Goal: Information Seeking & Learning: Learn about a topic

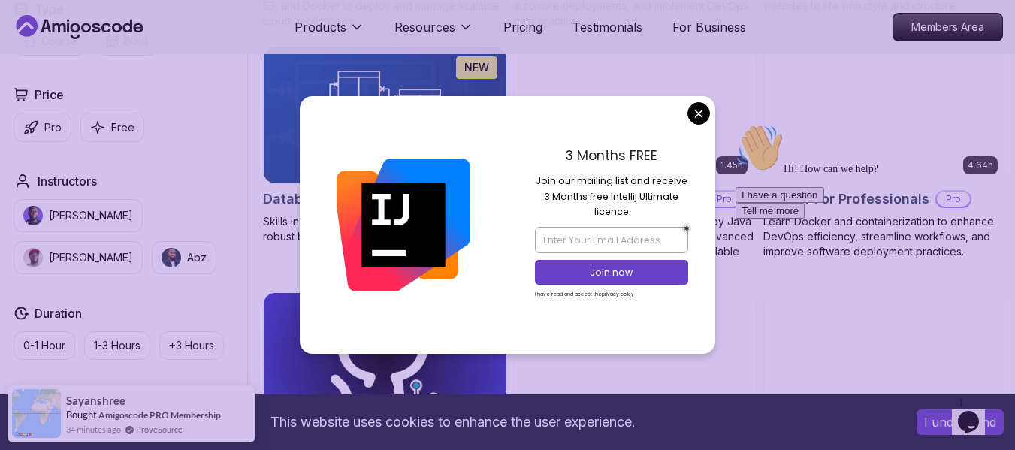
scroll to position [1332, 0]
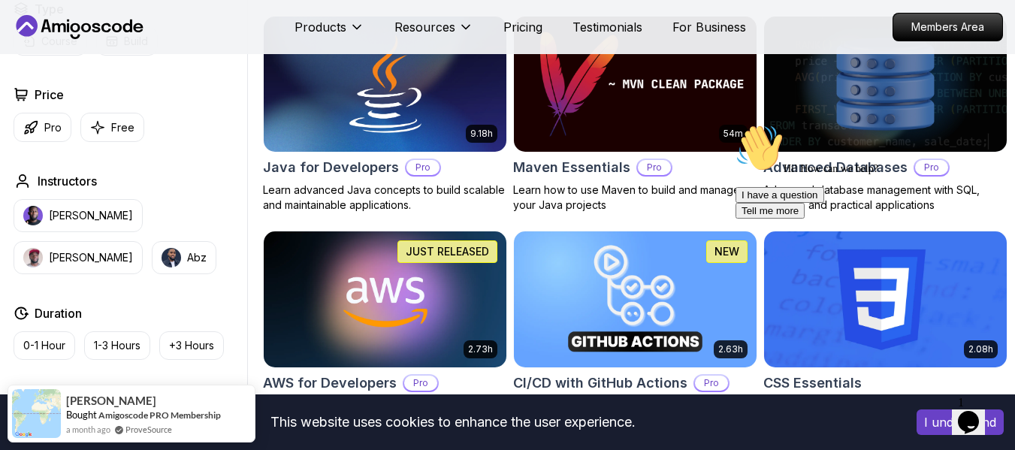
scroll to position [819, 0]
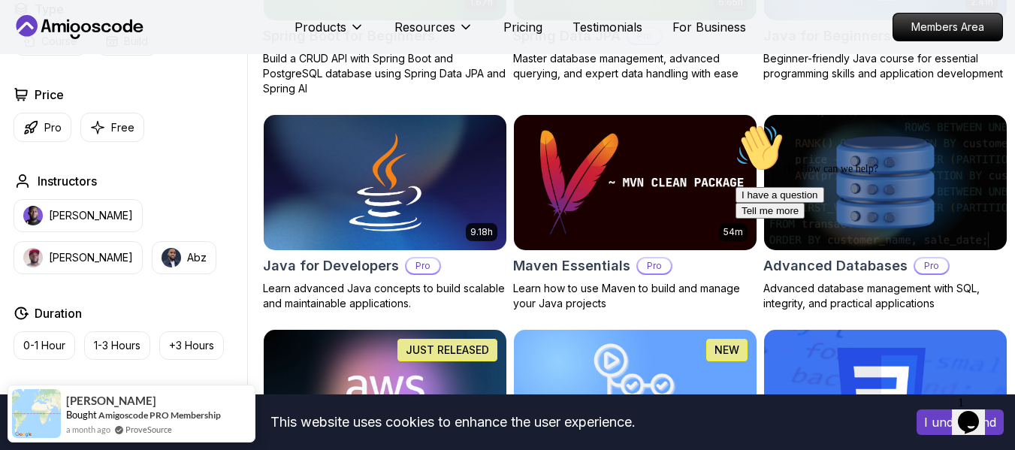
click at [843, 28] on nav "Products Resources Pricing Testimonials For Business Members Area" at bounding box center [507, 27] width 991 height 54
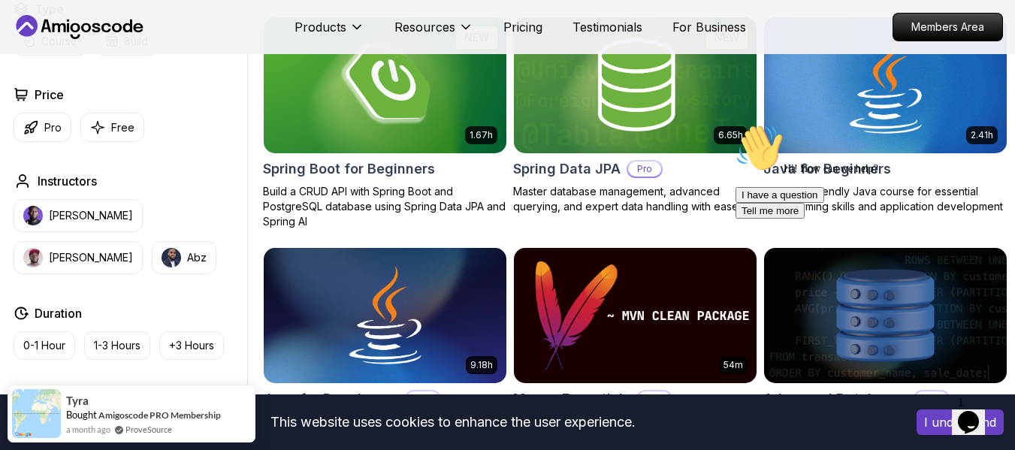
scroll to position [685, 0]
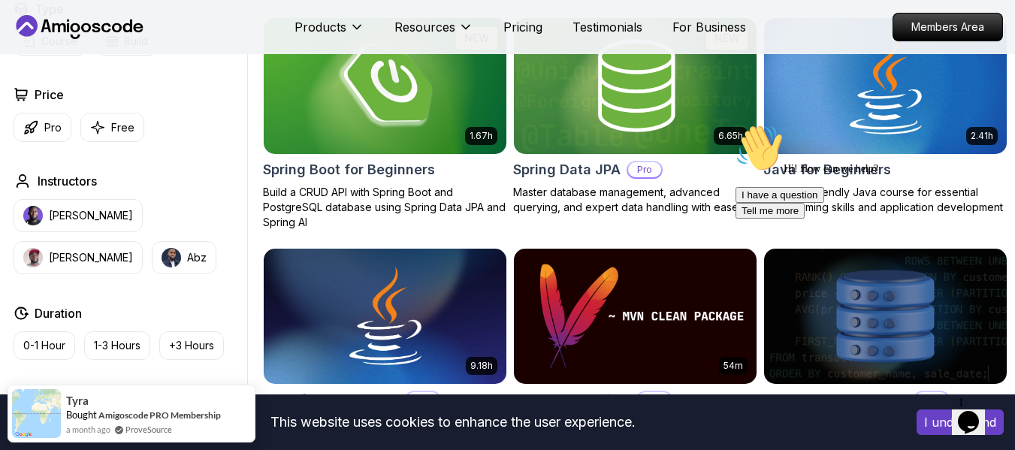
click at [419, 116] on img at bounding box center [385, 85] width 255 height 143
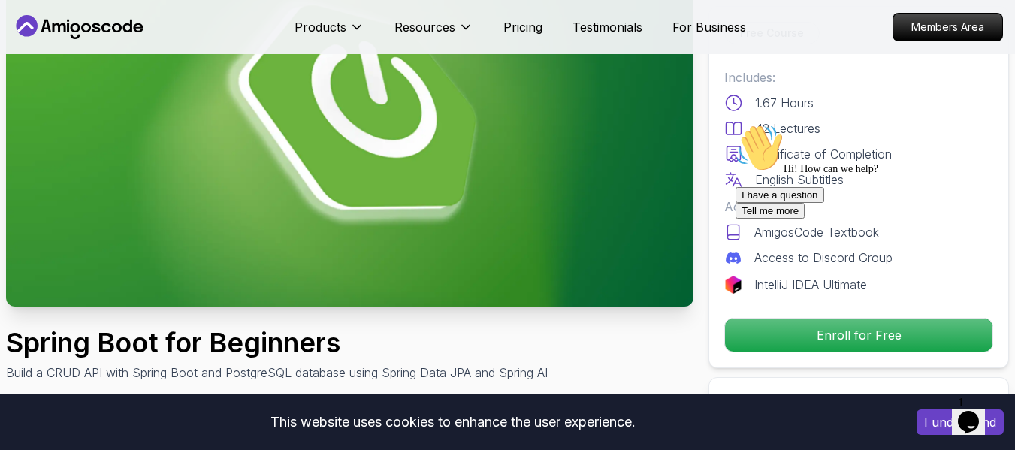
scroll to position [170, 0]
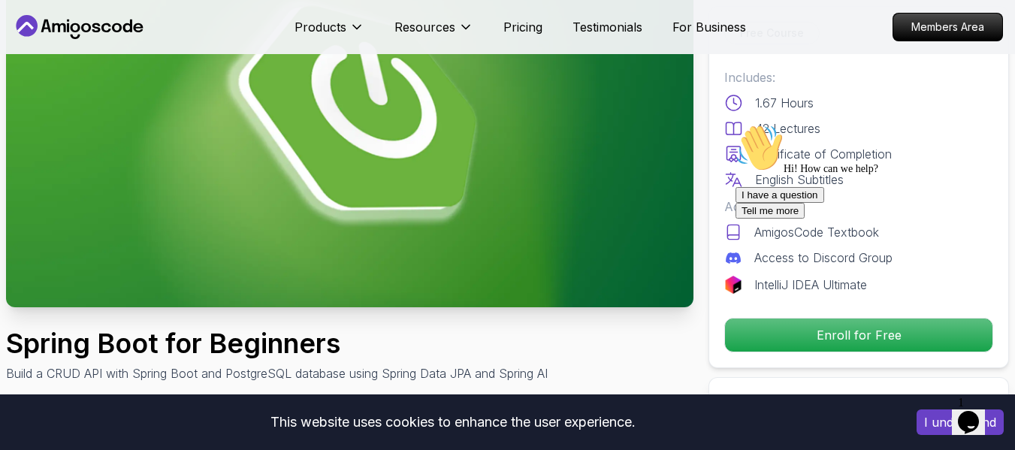
click at [736, 124] on icon "Chat attention grabber" at bounding box center [736, 124] width 0 height 0
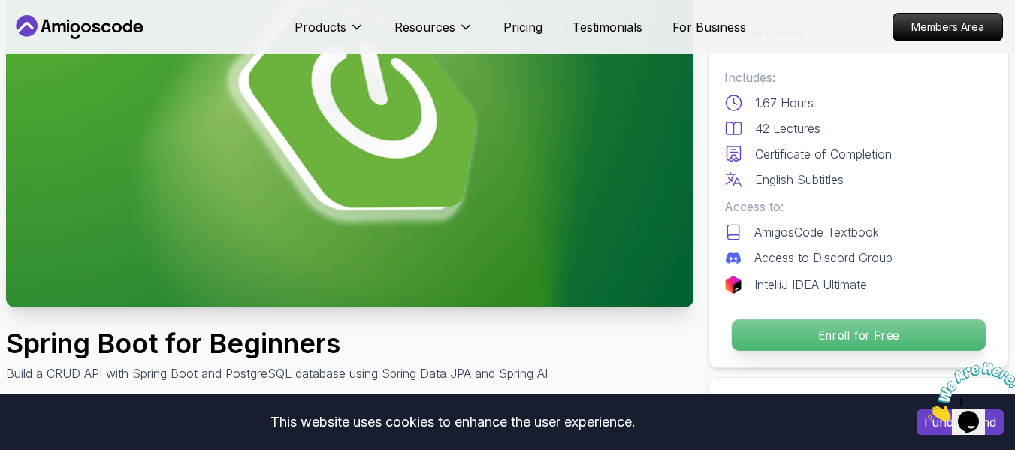
click at [868, 343] on p "Enroll for Free" at bounding box center [859, 335] width 254 height 32
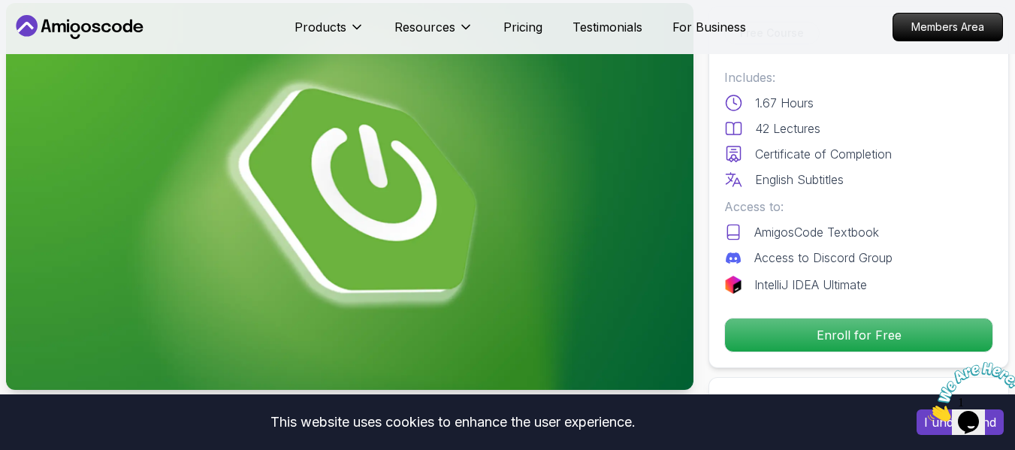
scroll to position [0, 0]
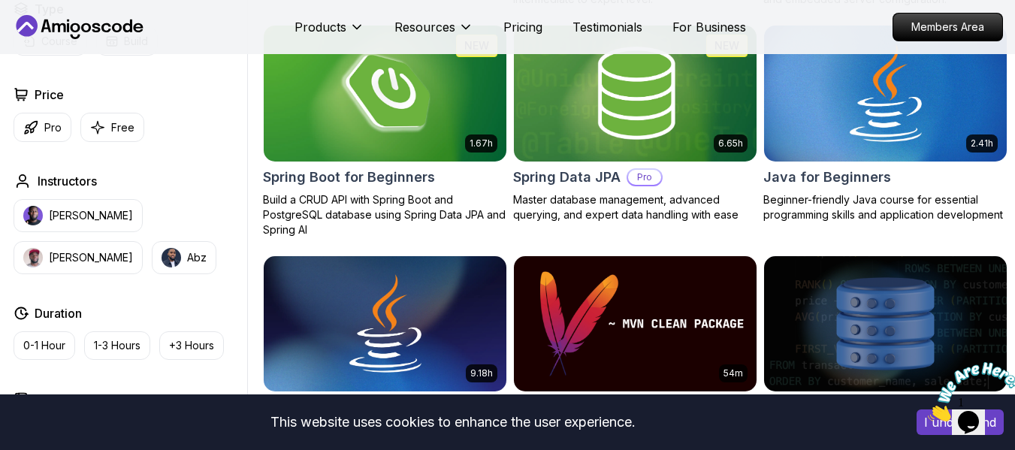
scroll to position [685, 0]
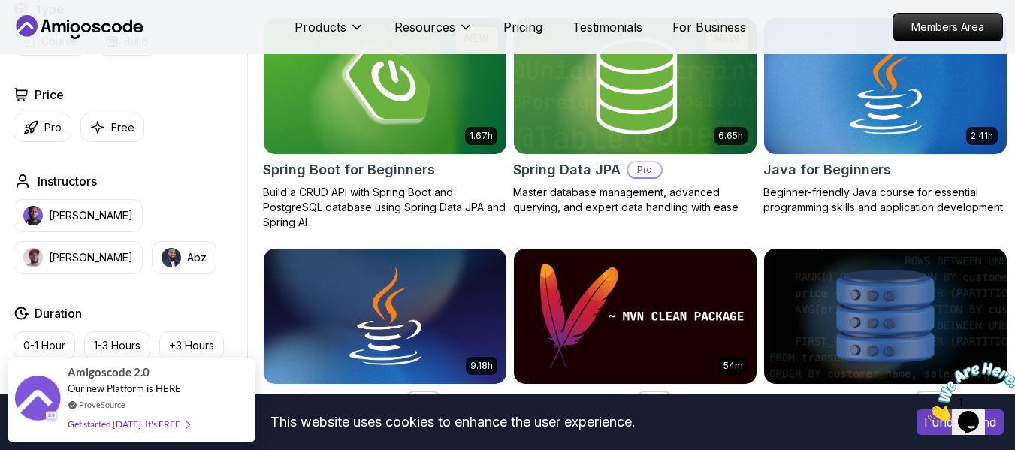
click at [646, 120] on img at bounding box center [635, 85] width 255 height 143
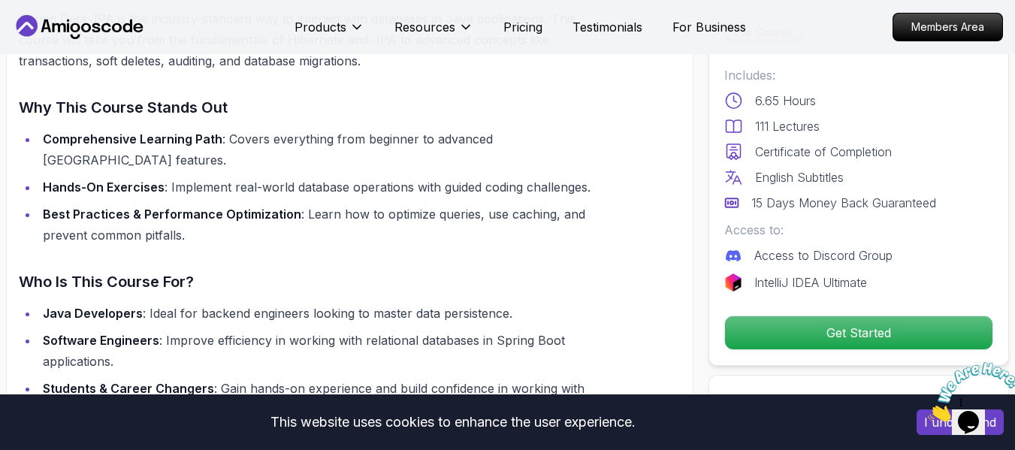
scroll to position [1170, 0]
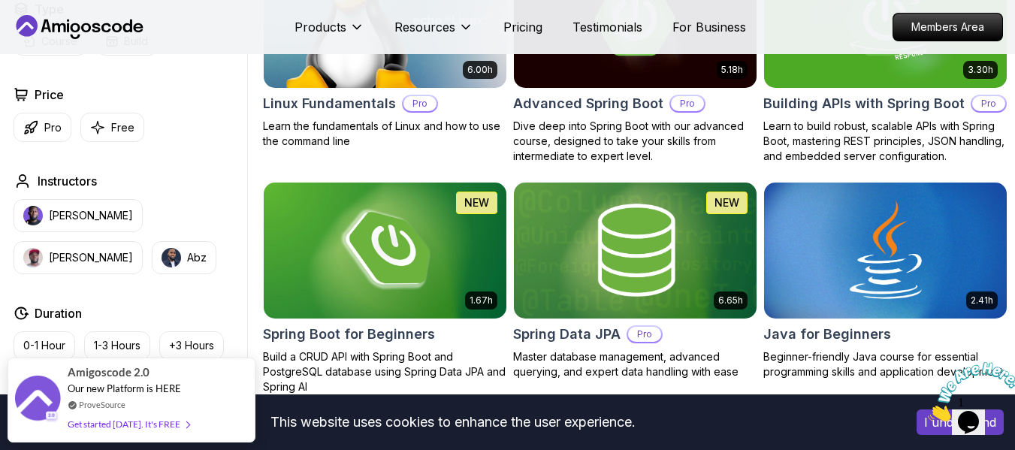
scroll to position [451, 0]
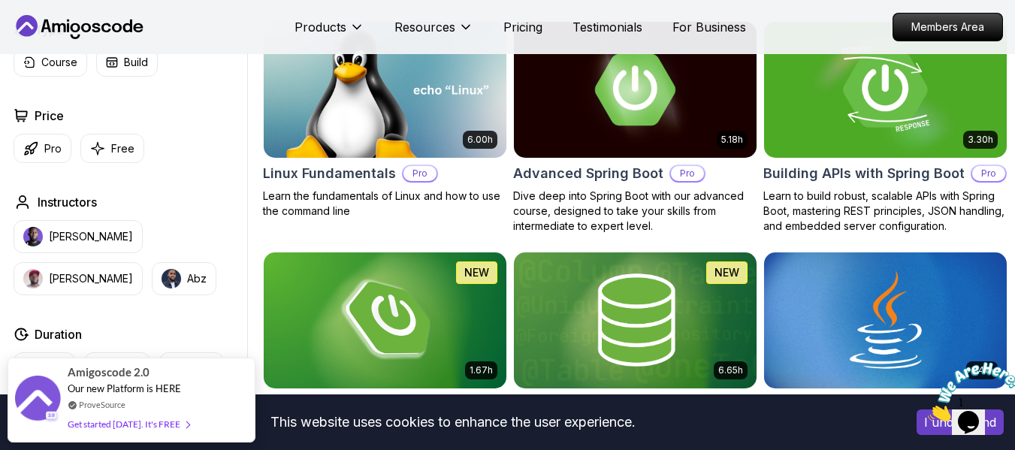
click at [791, 116] on img at bounding box center [885, 89] width 255 height 143
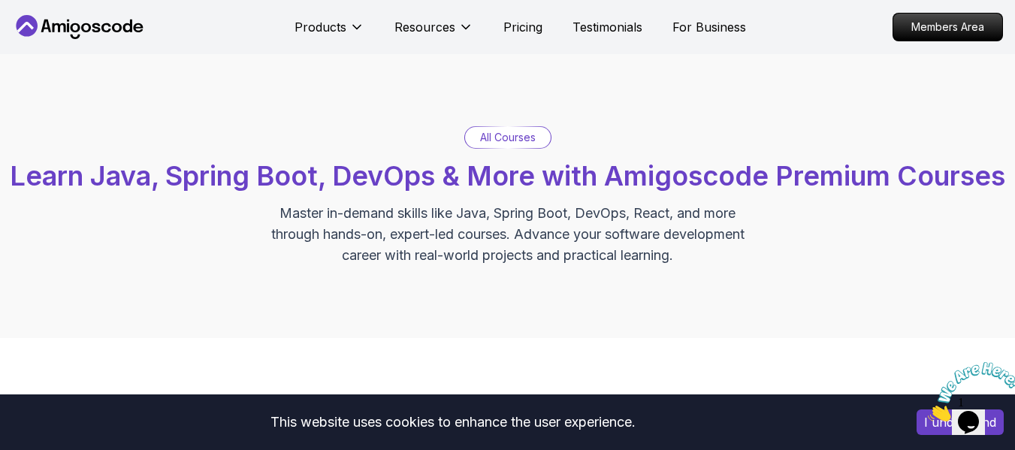
scroll to position [451, 0]
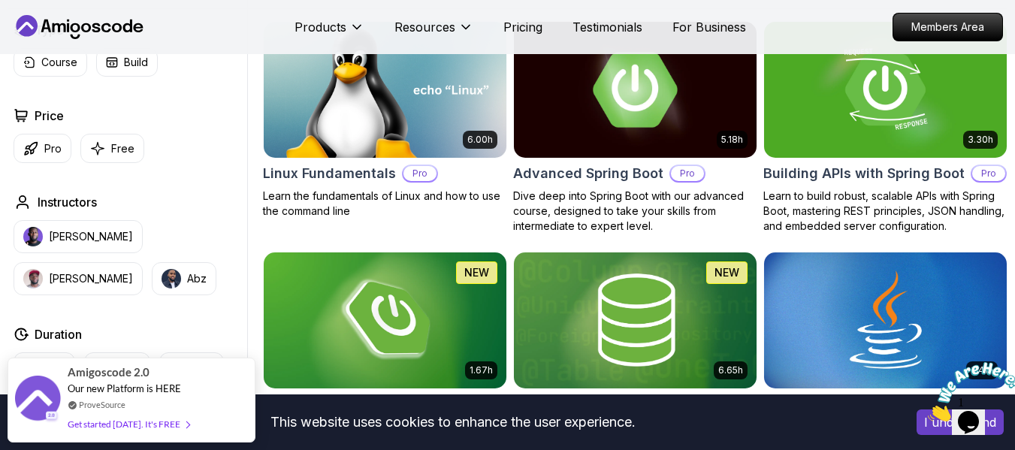
click at [584, 147] on img at bounding box center [635, 89] width 255 height 143
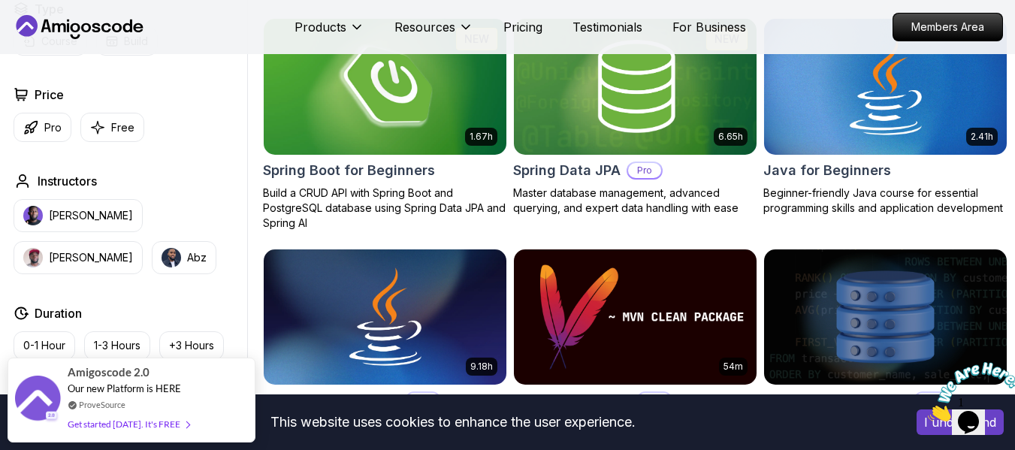
scroll to position [684, 0]
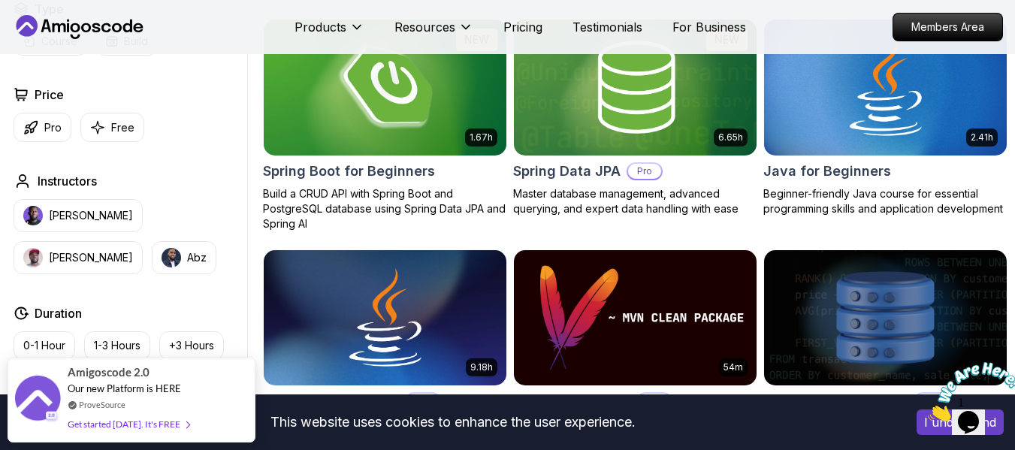
click at [392, 89] on img at bounding box center [385, 87] width 255 height 143
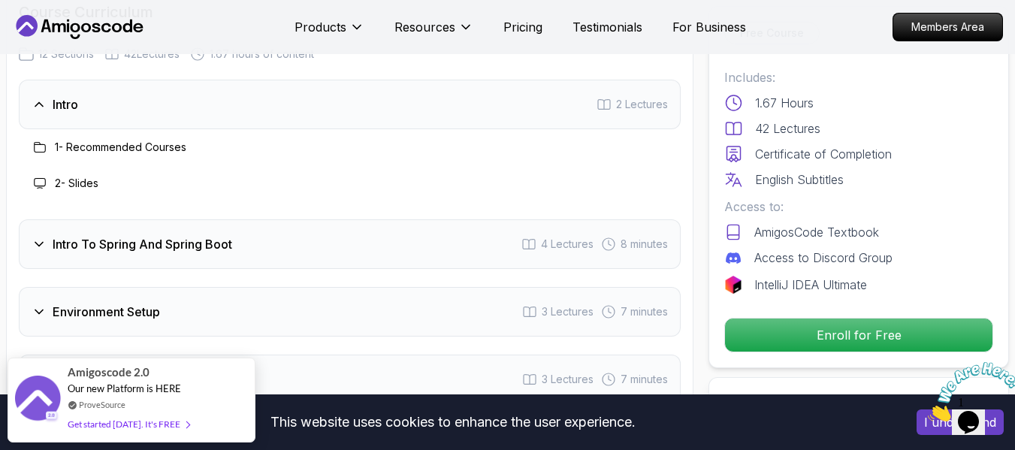
scroll to position [1874, 0]
